Goal: Communication & Community: Share content

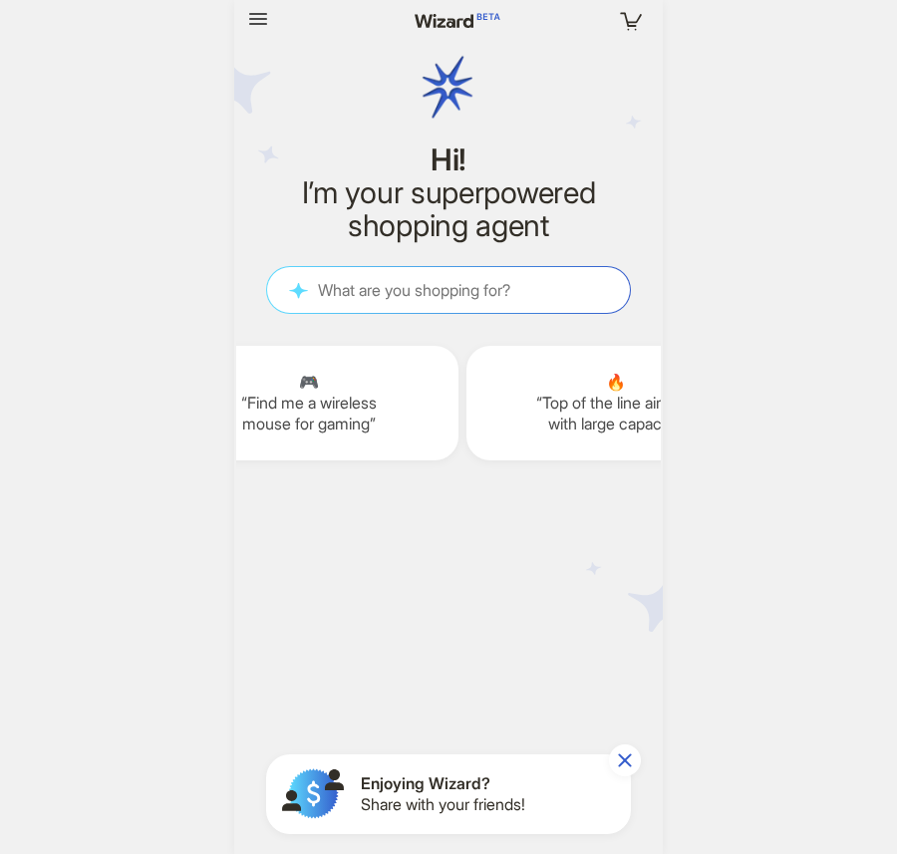
scroll to position [0, 2838]
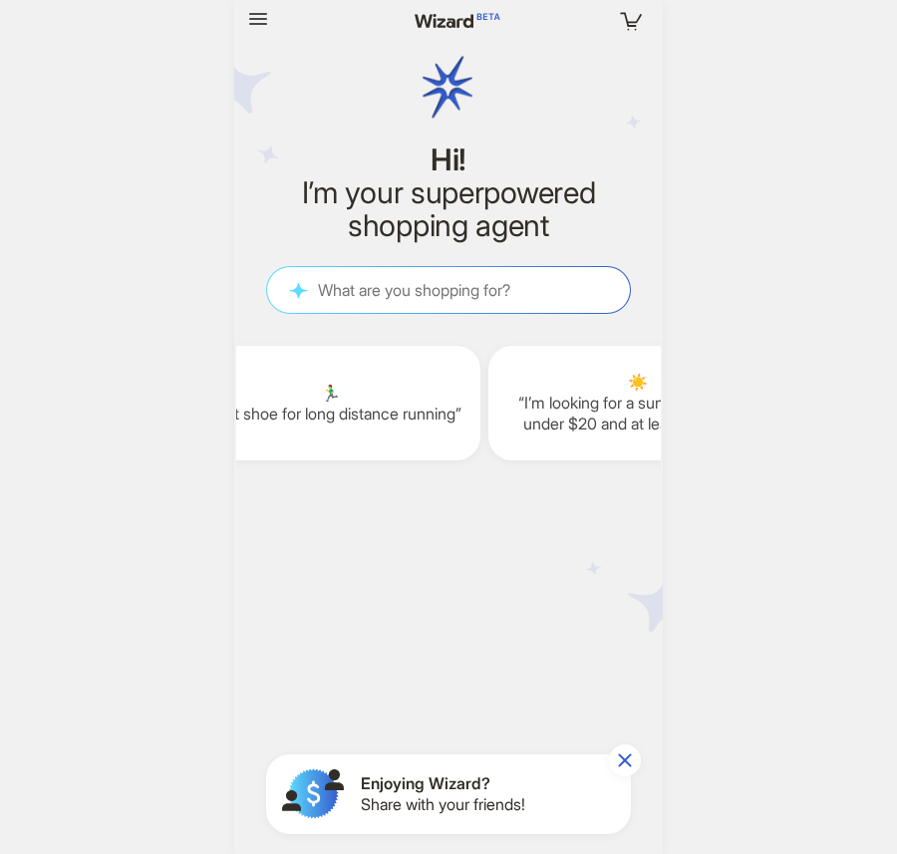
scroll to position [0, 3742]
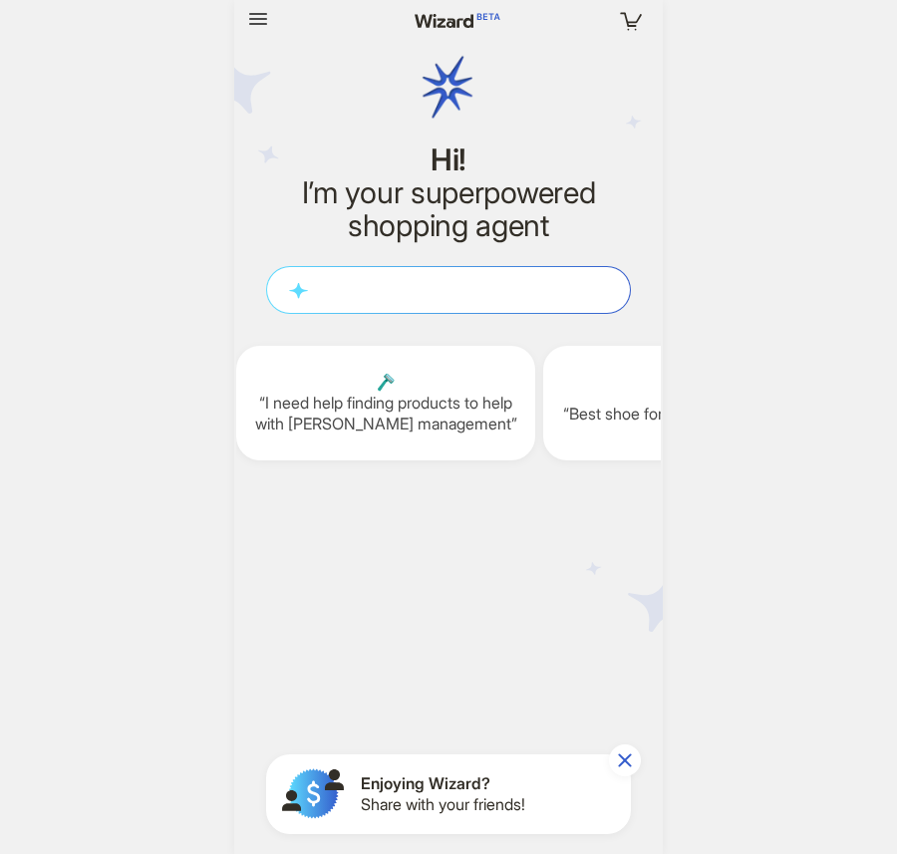
scroll to position [0, 2451]
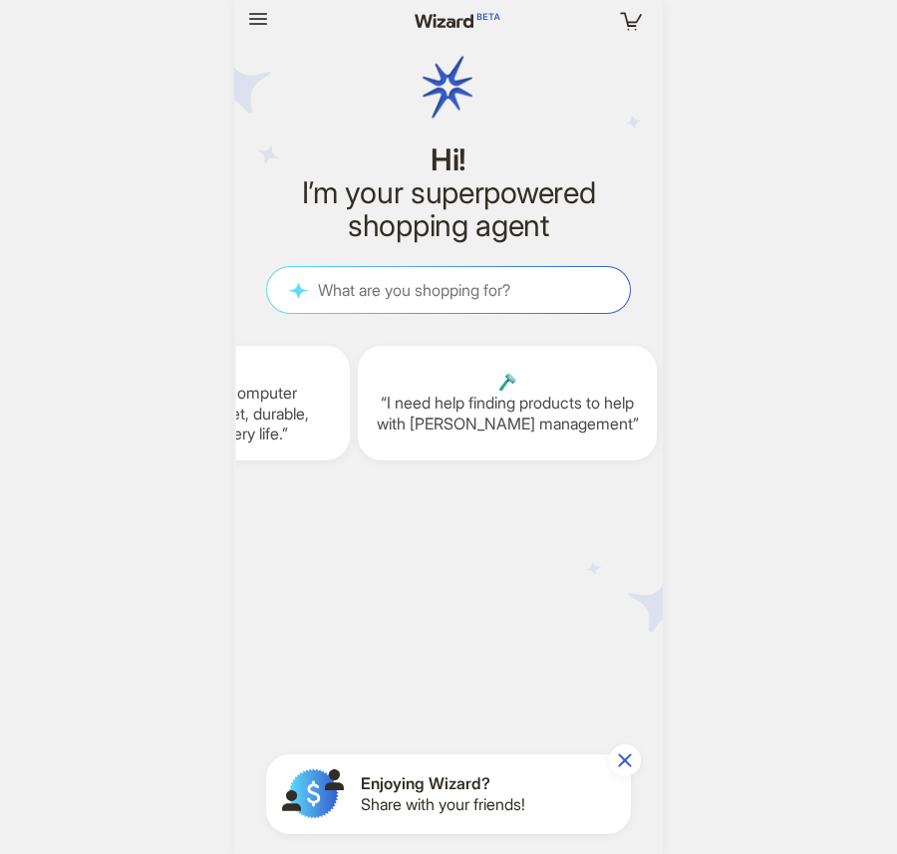
click at [418, 777] on span "Enjoying Wizard?" at bounding box center [443, 783] width 164 height 21
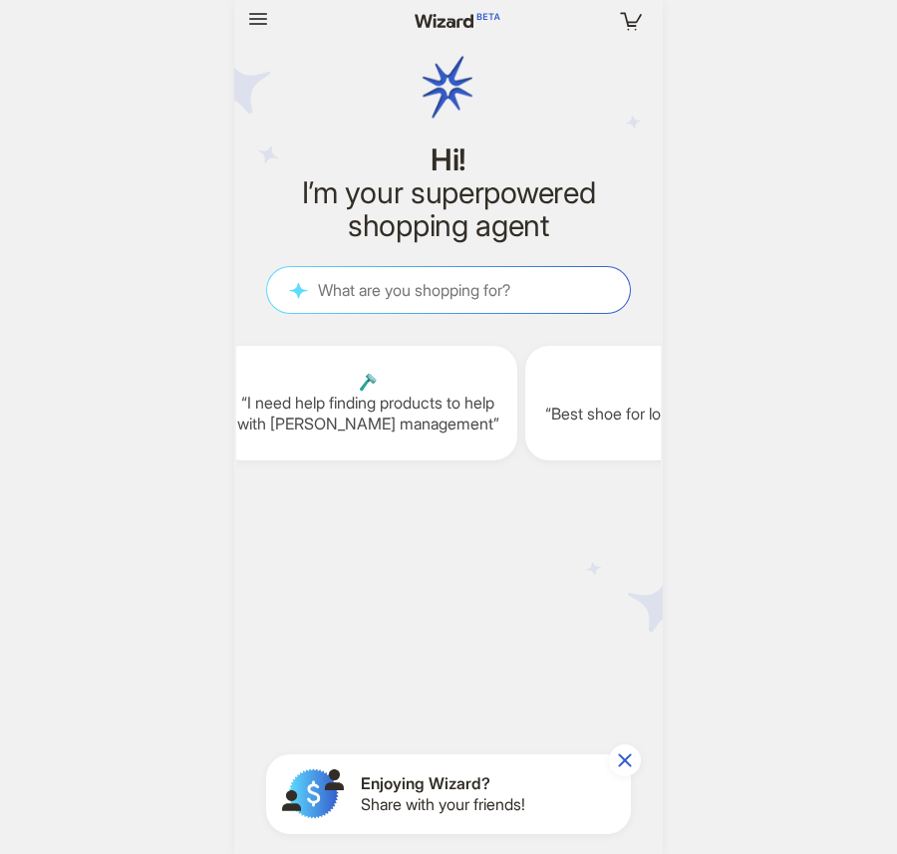
click at [318, 798] on icon "button" at bounding box center [313, 793] width 13 height 26
click at [394, 798] on span "Share with your friends!" at bounding box center [443, 804] width 164 height 21
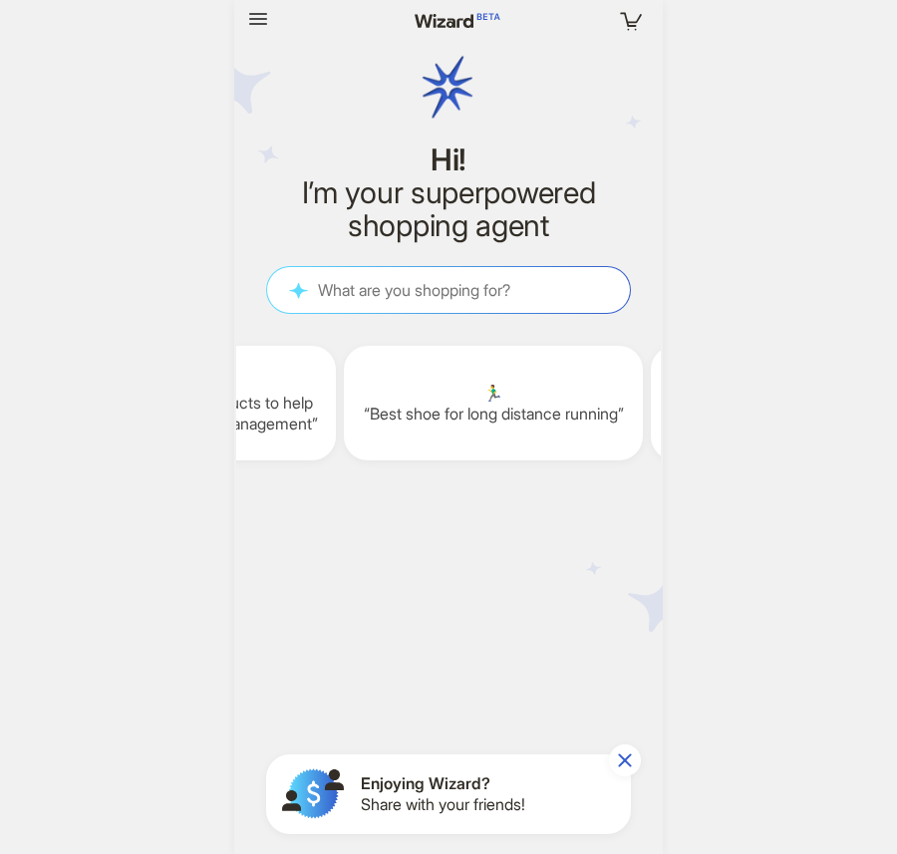
click at [763, 437] on div "Your cart is empty Hi! I’m your superpowered shopping agent What are you shoppi…" at bounding box center [448, 427] width 897 height 854
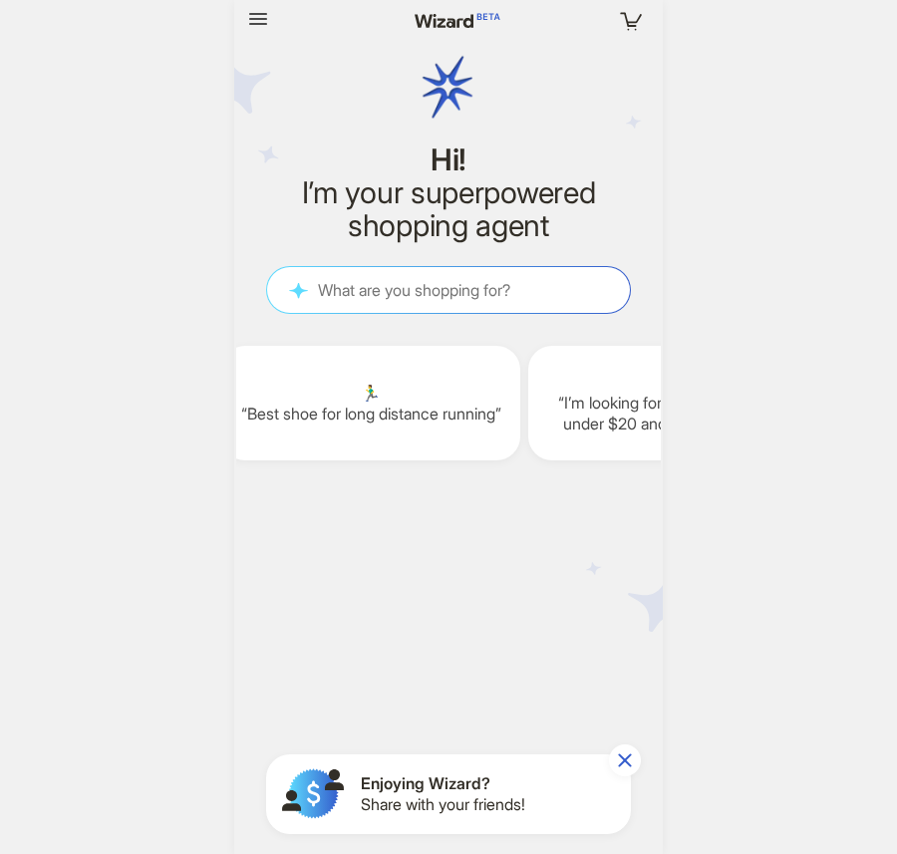
click at [473, 807] on span "Share with your friends!" at bounding box center [443, 804] width 164 height 21
click at [863, 459] on div "Your cart is empty Hi! I’m your superpowered shopping agent What are you shoppi…" at bounding box center [448, 427] width 897 height 854
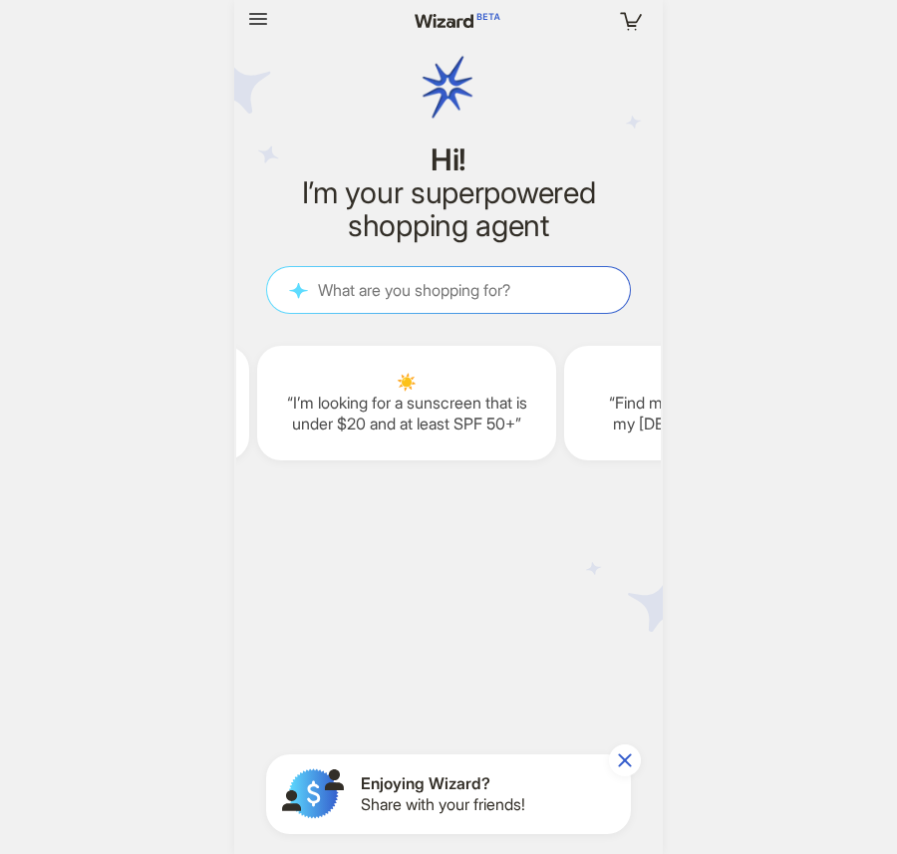
scroll to position [0, 3360]
